Goal: Browse casually: Explore the website without a specific task or goal

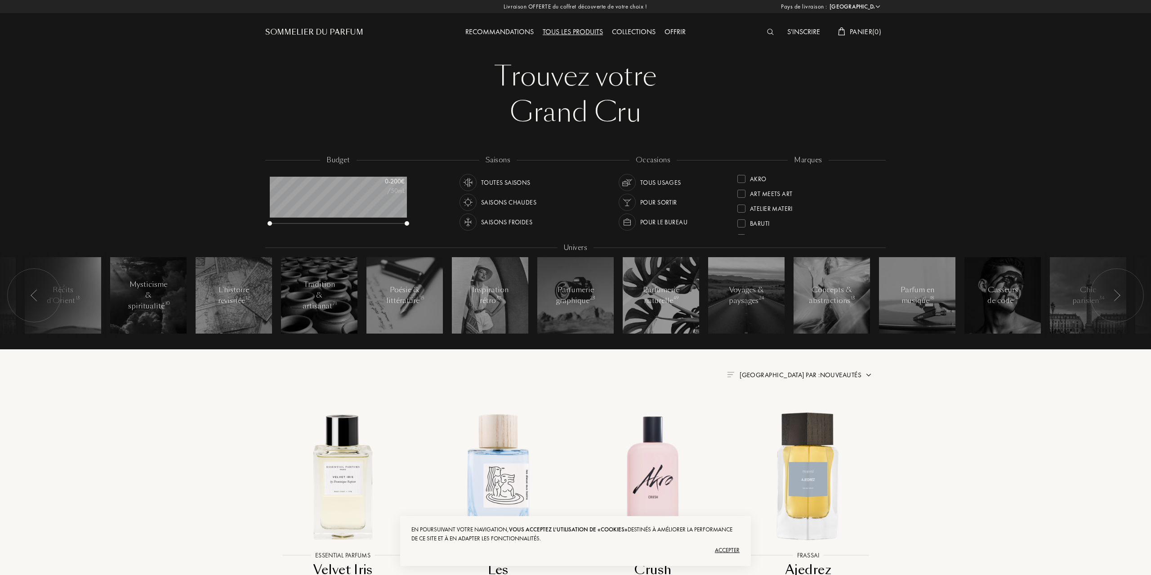
select select "FR"
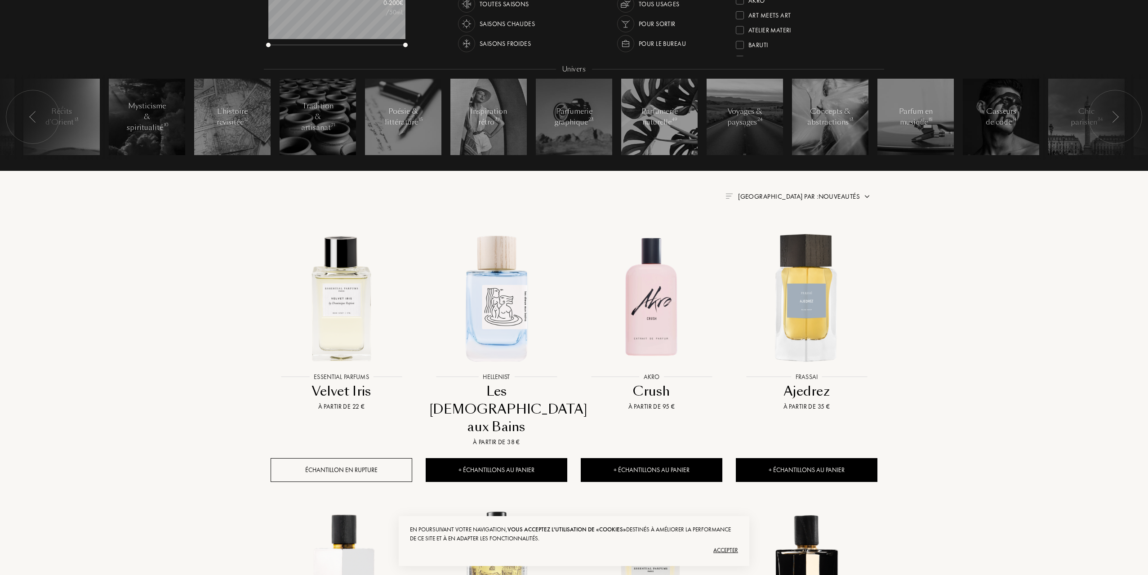
scroll to position [180, 0]
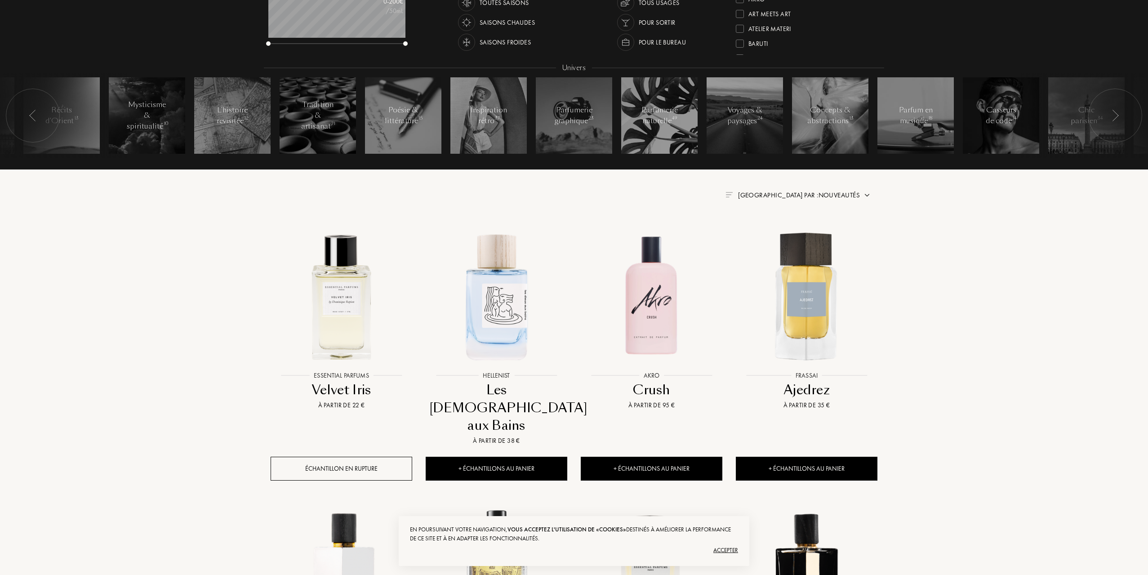
click at [725, 550] on div "Accepter" at bounding box center [574, 550] width 328 height 14
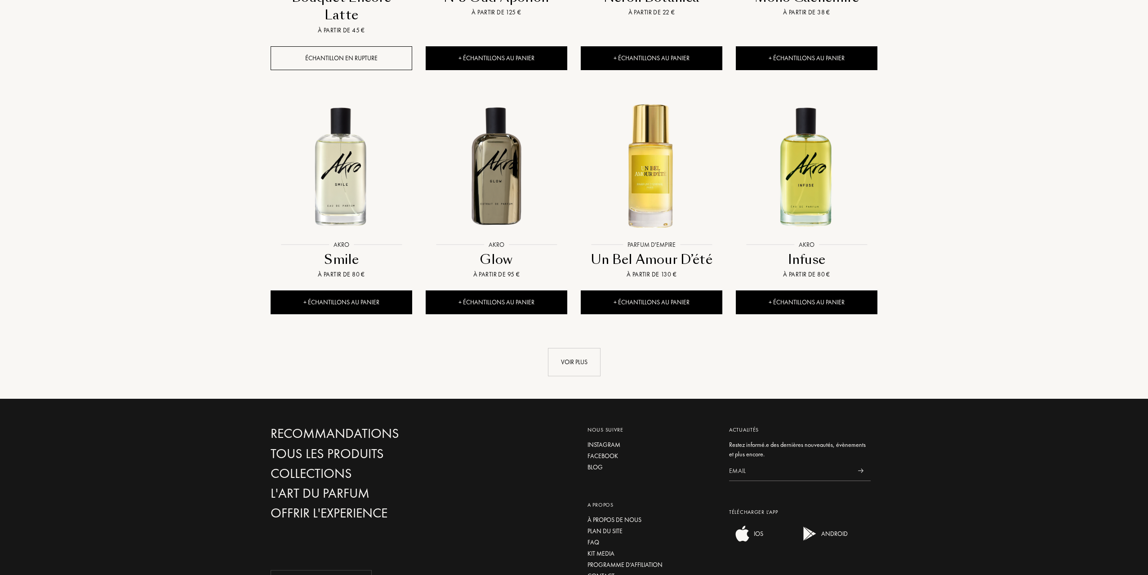
scroll to position [854, 0]
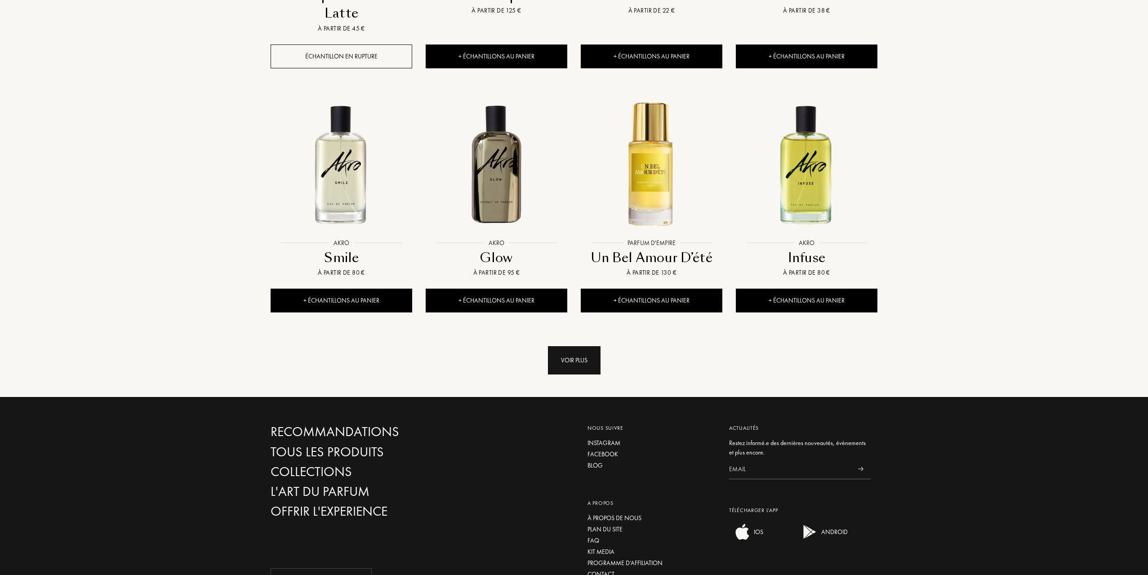
click at [571, 346] on div "Voir plus" at bounding box center [574, 360] width 53 height 28
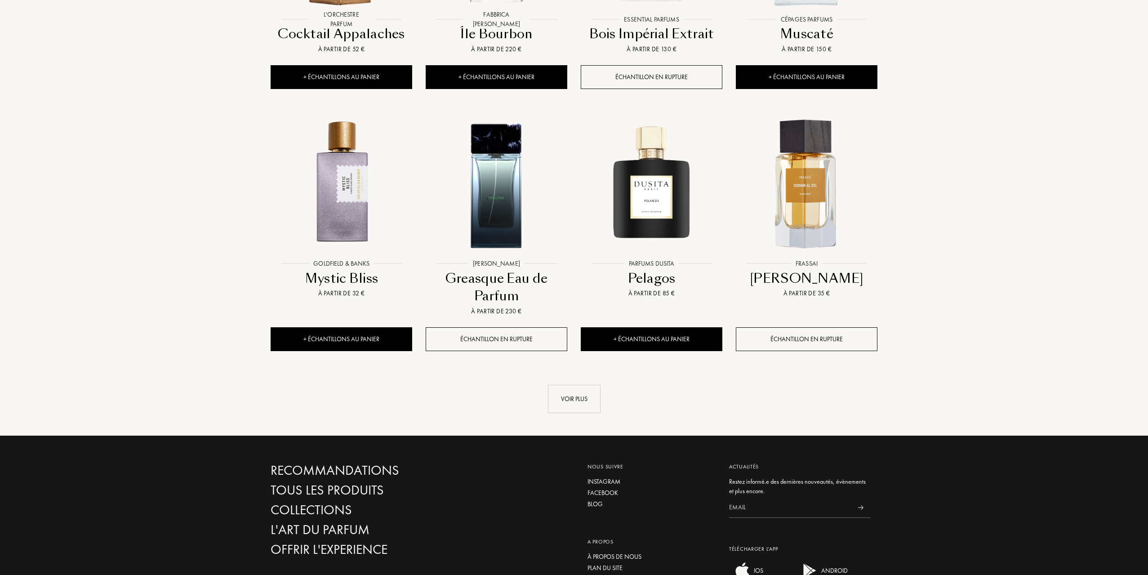
scroll to position [1573, 0]
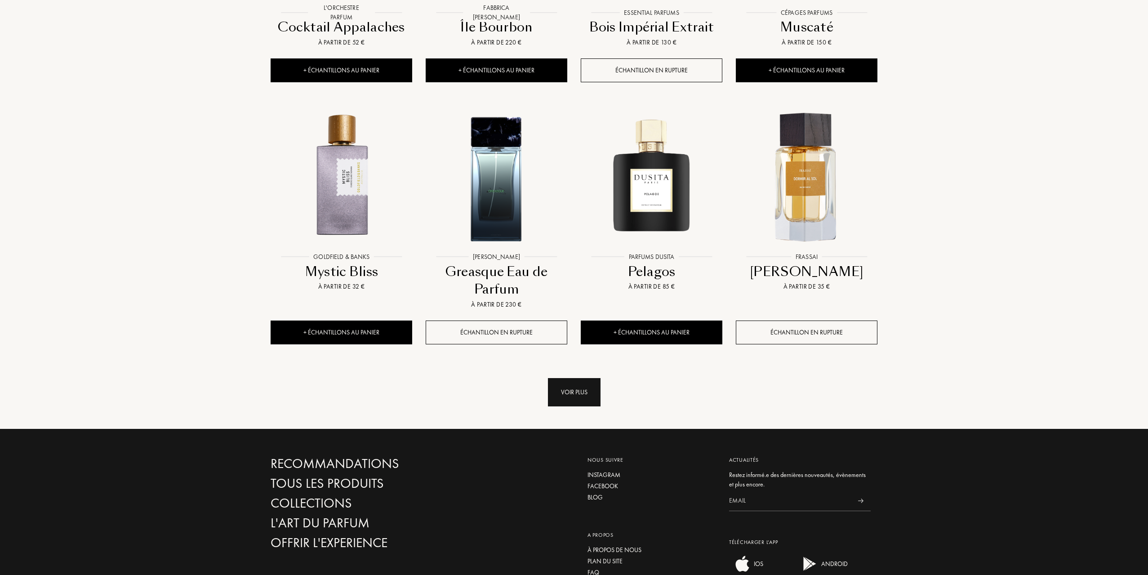
click at [574, 378] on div "Voir plus" at bounding box center [574, 392] width 53 height 28
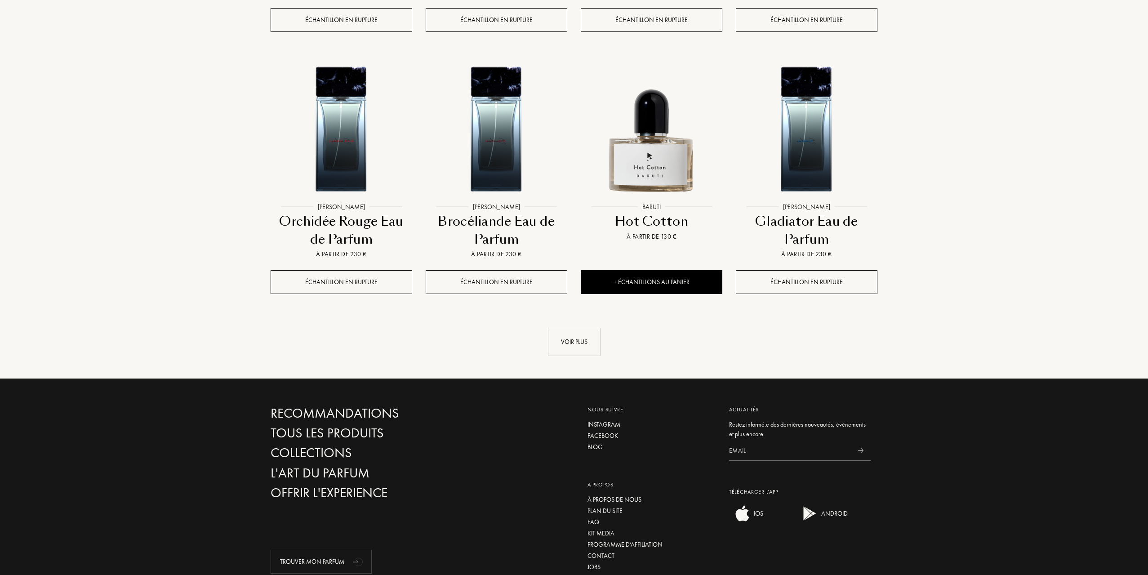
scroll to position [2418, 0]
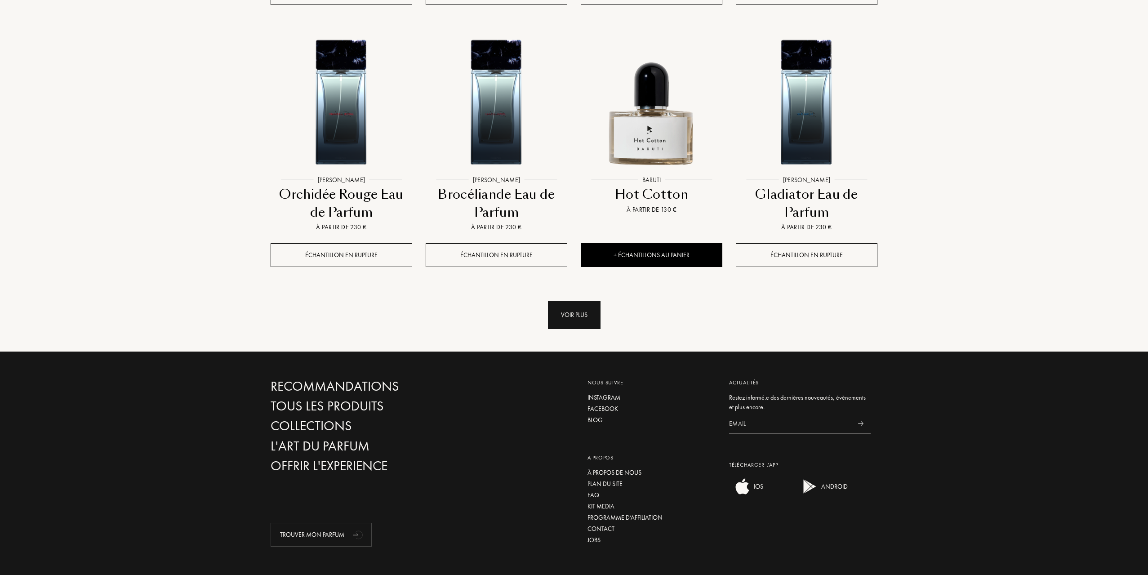
click at [578, 301] on div "Voir plus" at bounding box center [574, 315] width 53 height 28
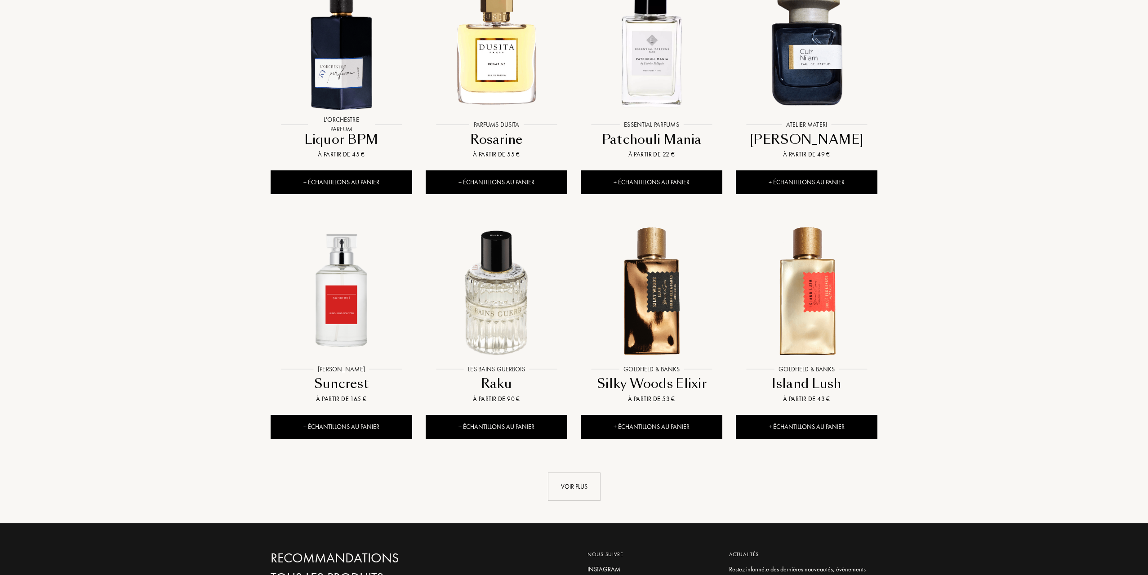
scroll to position [3048, 0]
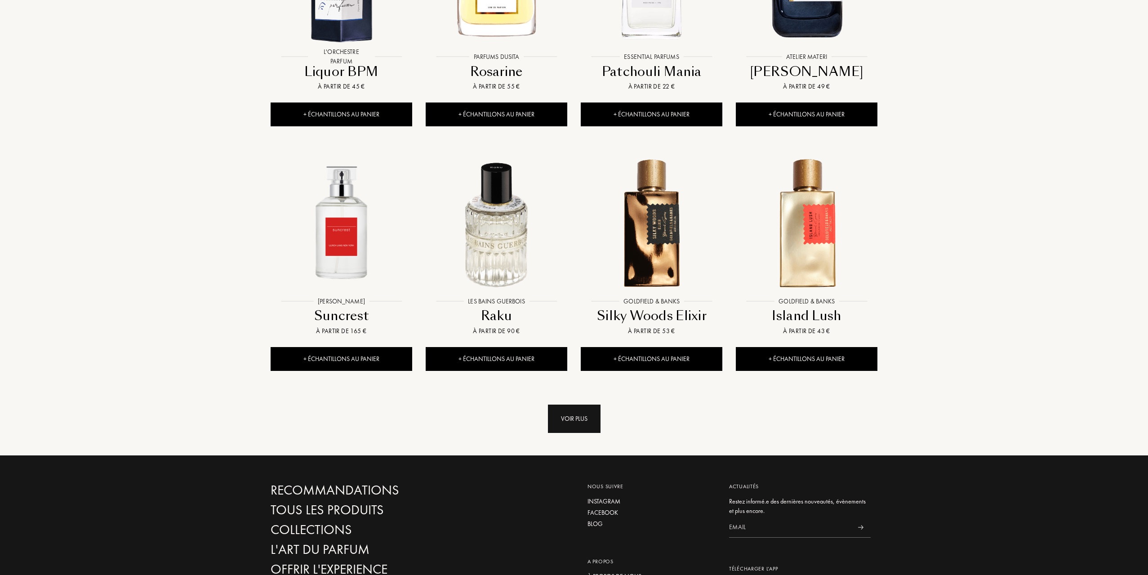
click at [564, 404] on div "Voir plus" at bounding box center [574, 418] width 53 height 28
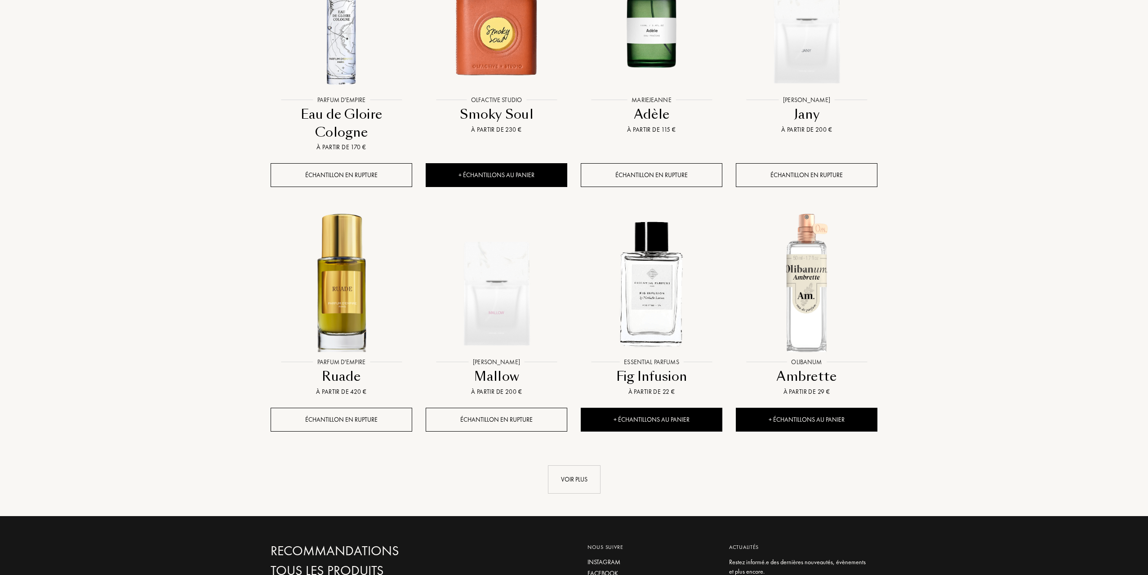
scroll to position [3812, 0]
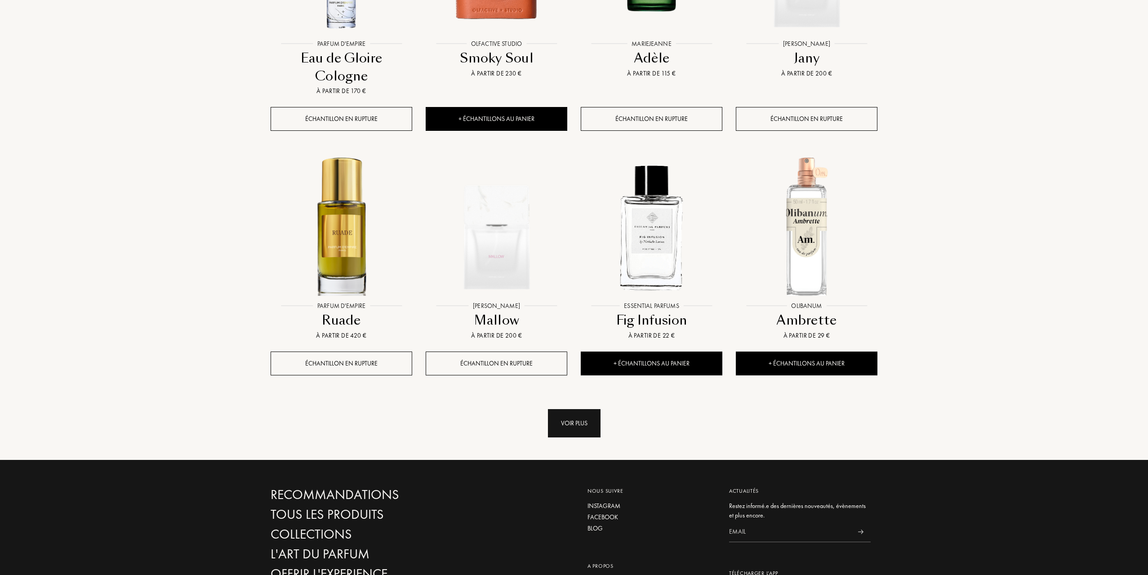
click at [587, 409] on div "Voir plus" at bounding box center [574, 423] width 53 height 28
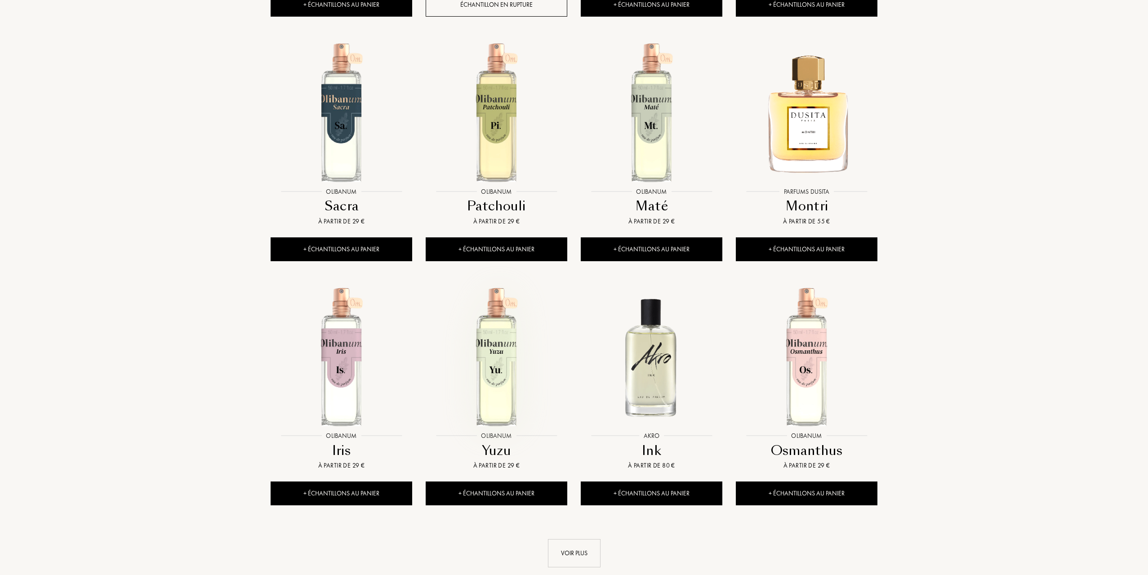
scroll to position [4441, 0]
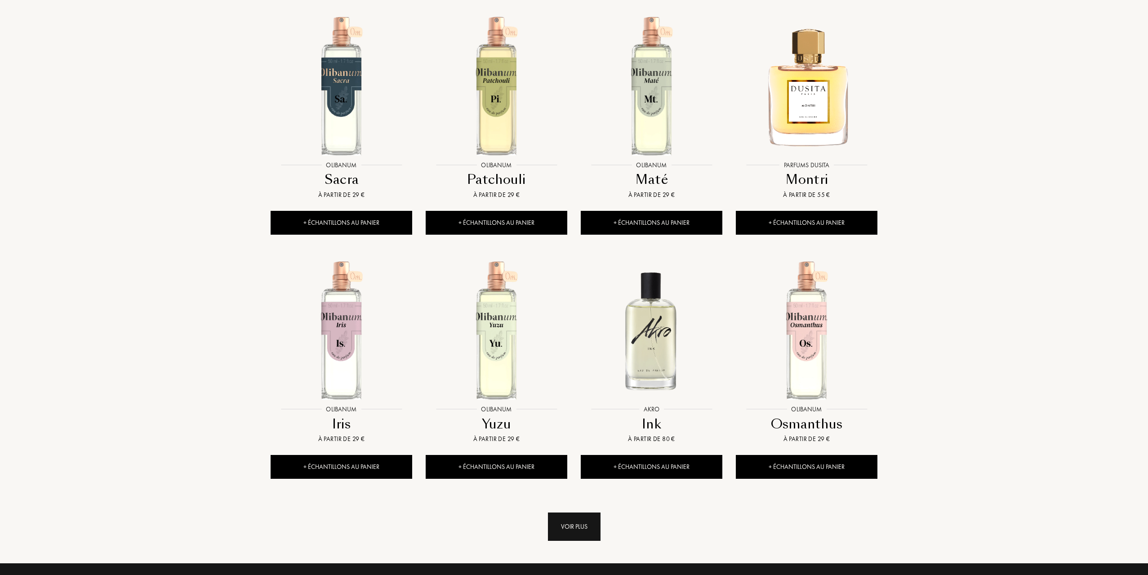
click at [578, 512] on div "Voir plus" at bounding box center [574, 526] width 53 height 28
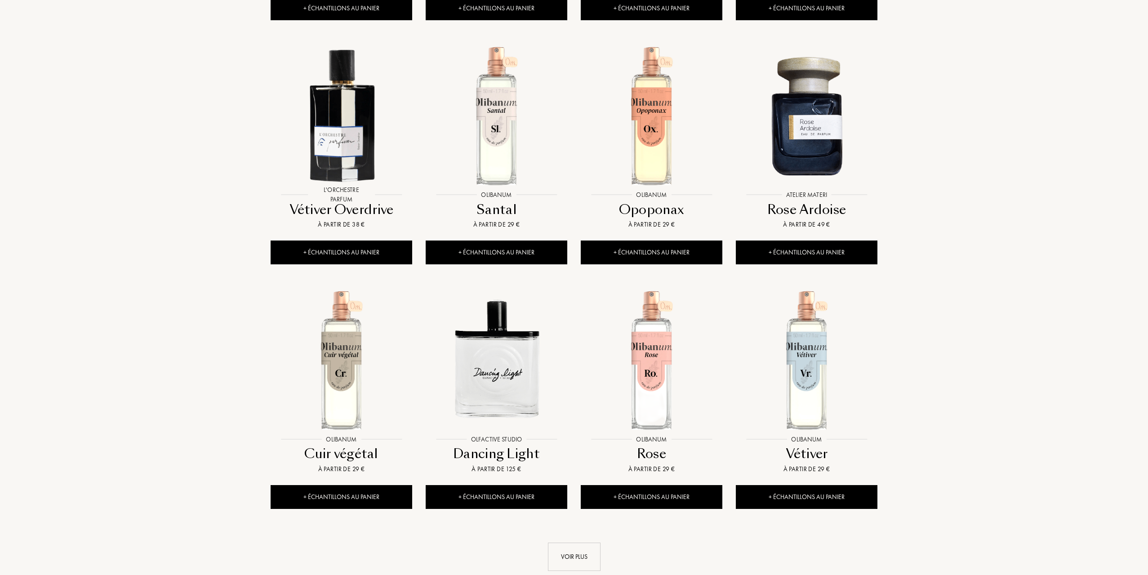
scroll to position [5160, 0]
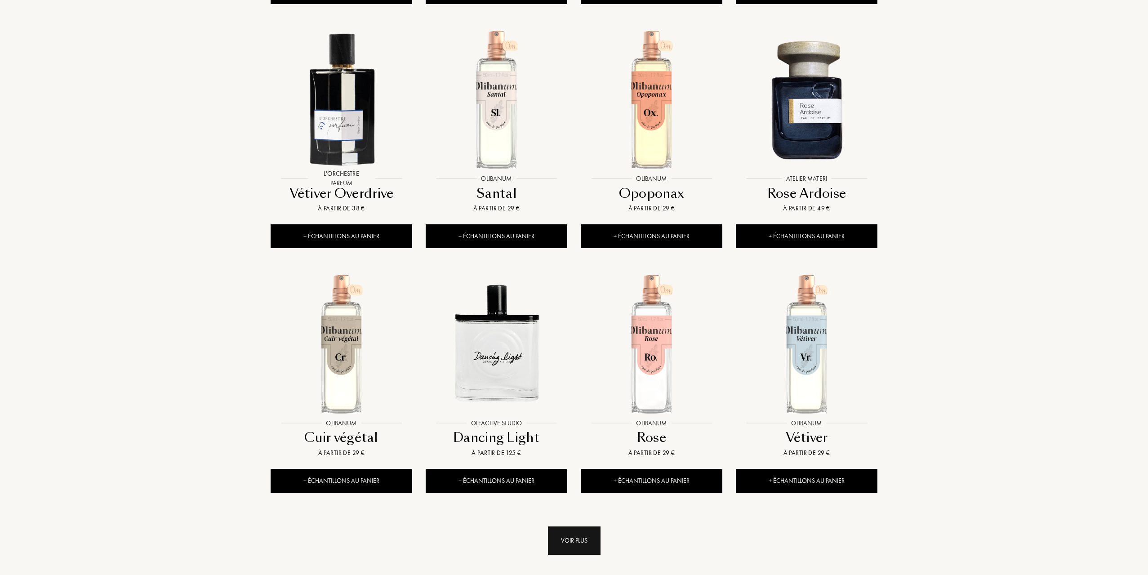
click at [577, 526] on div "Voir plus" at bounding box center [574, 540] width 53 height 28
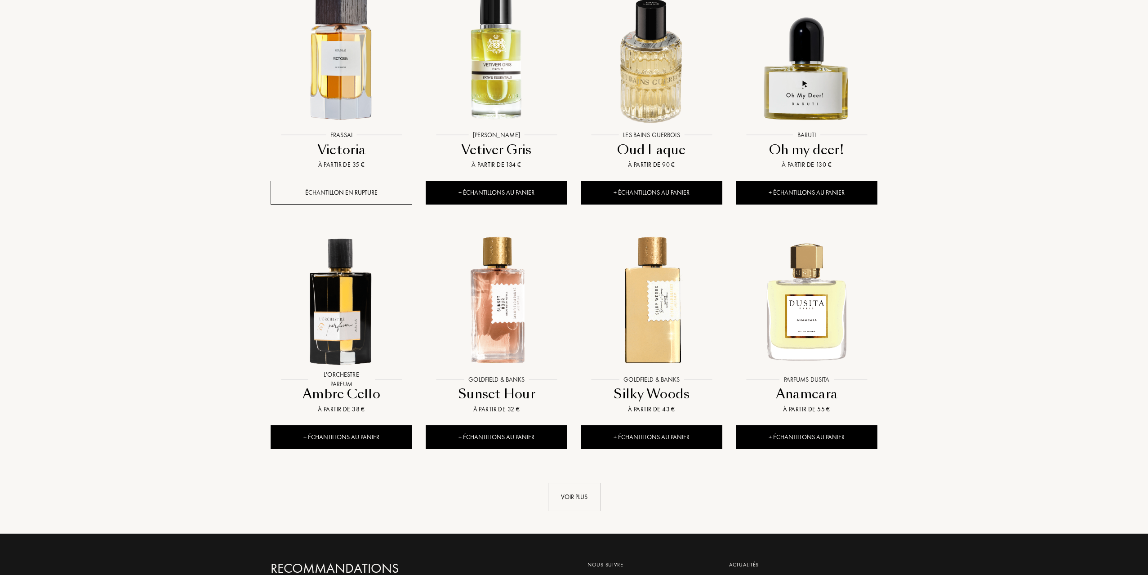
scroll to position [5969, 0]
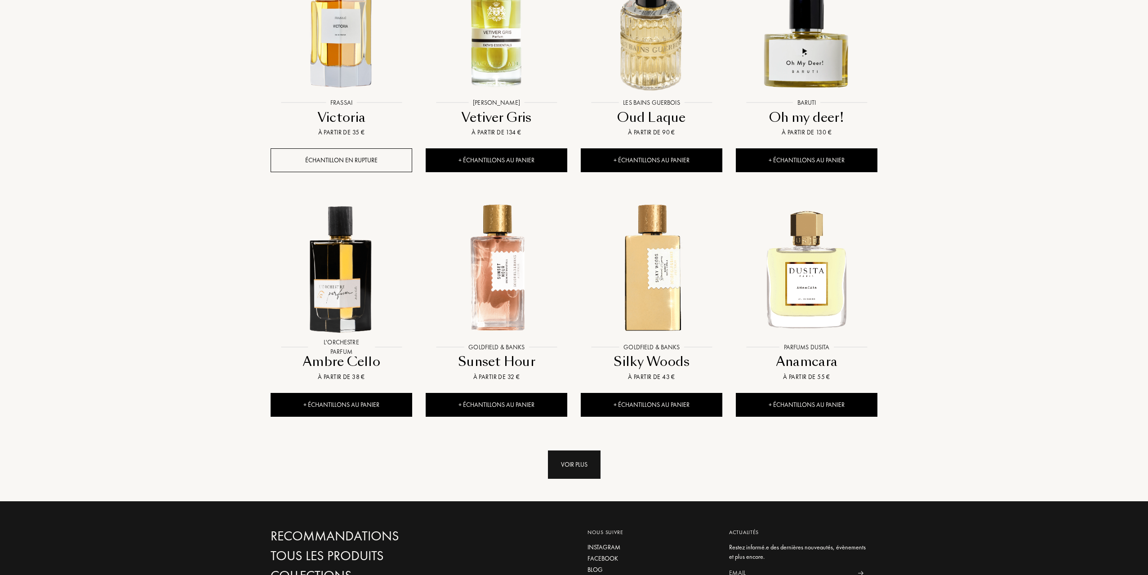
click at [572, 450] on div "Voir plus" at bounding box center [574, 464] width 53 height 28
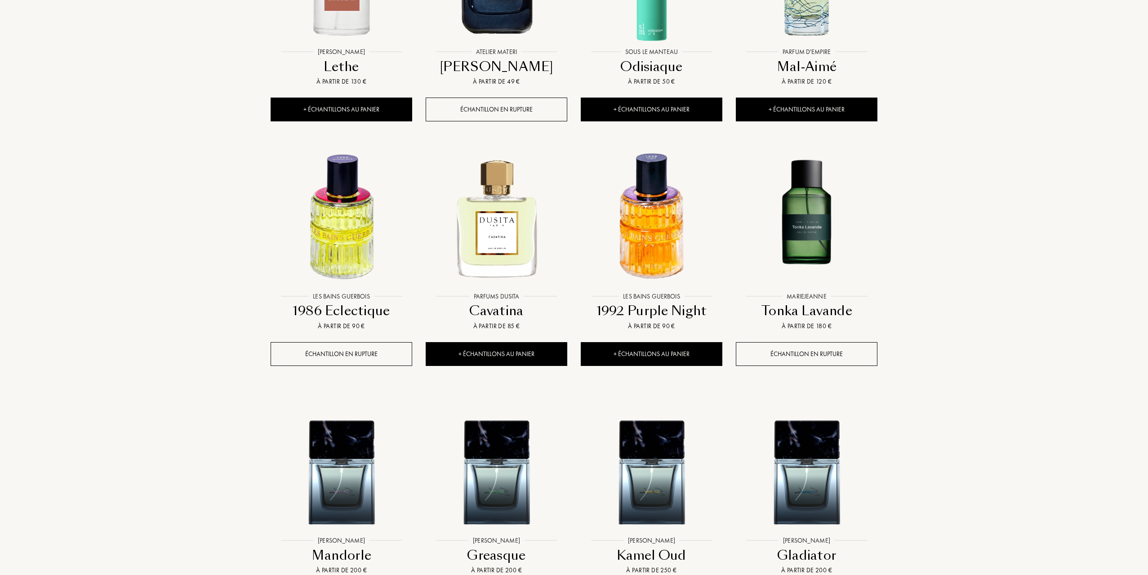
scroll to position [6733, 0]
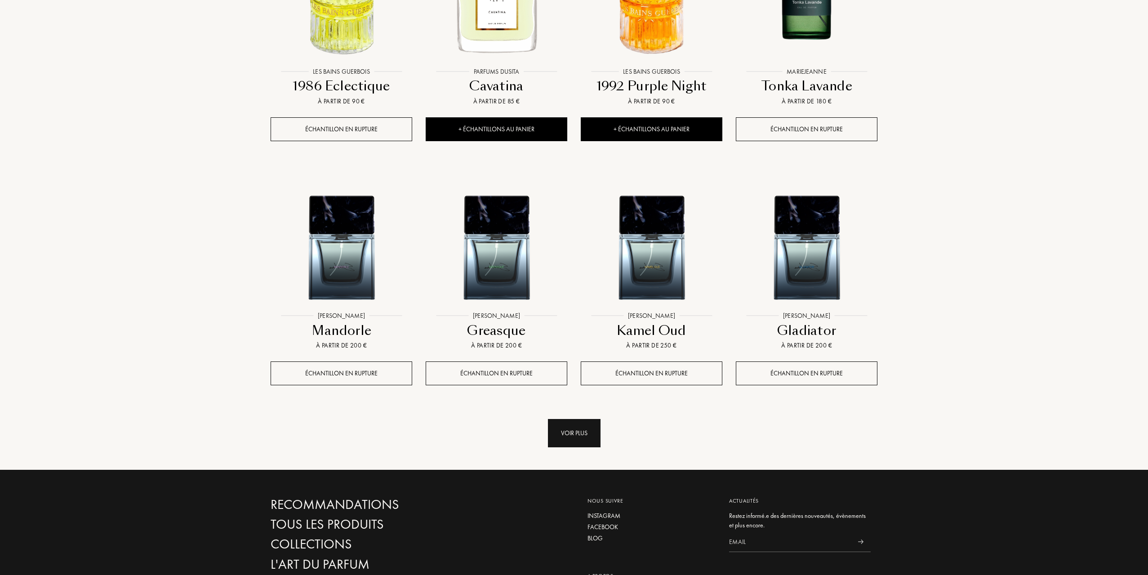
click at [579, 419] on div "Voir plus" at bounding box center [574, 433] width 53 height 28
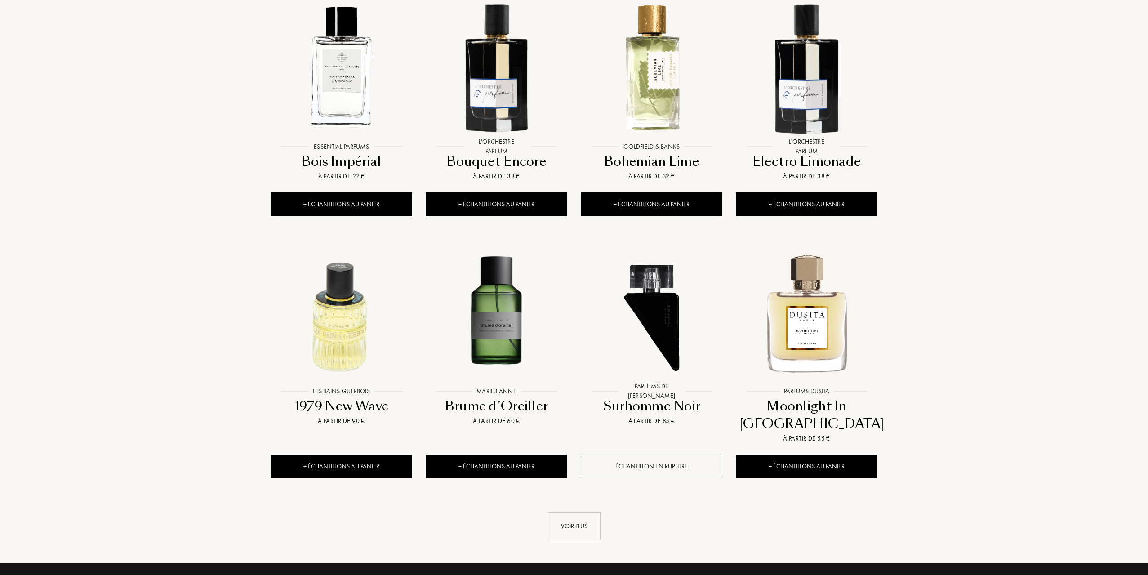
scroll to position [7542, 0]
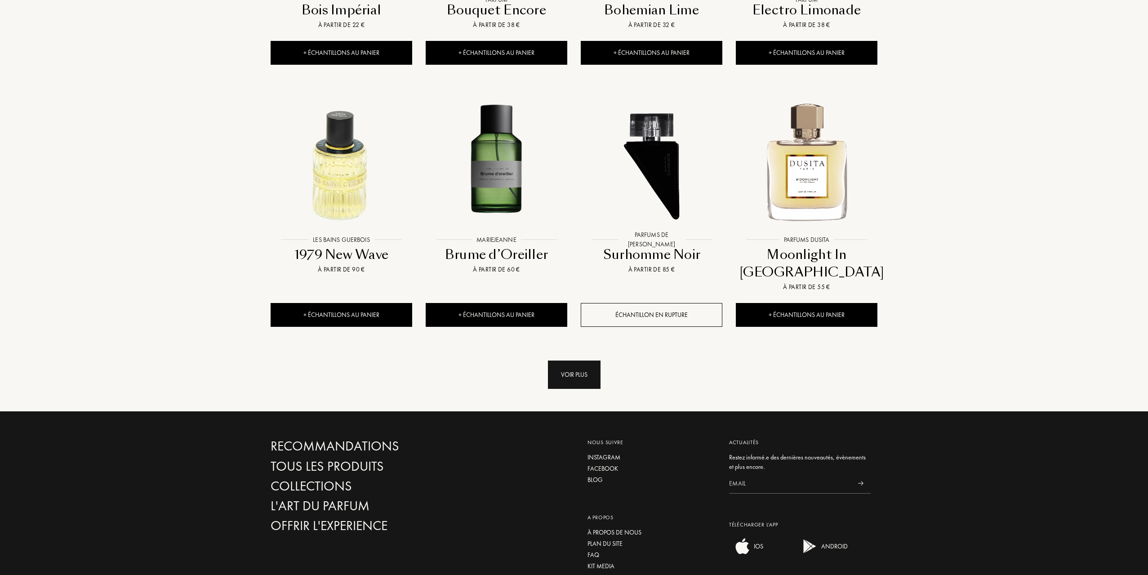
click at [560, 360] on div "Voir plus" at bounding box center [574, 374] width 53 height 28
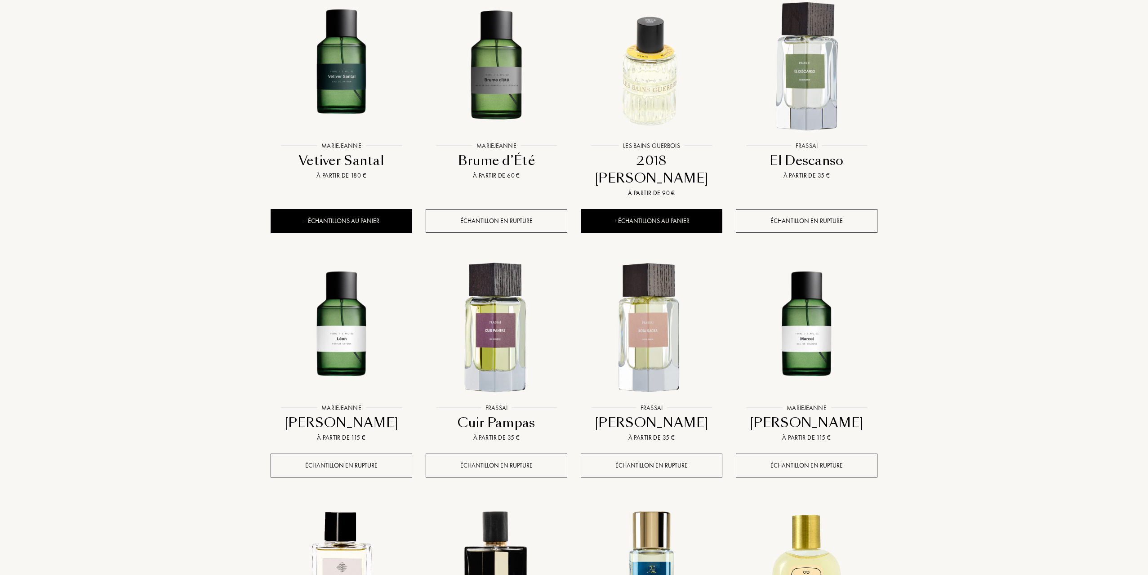
scroll to position [7902, 0]
